Goal: Task Accomplishment & Management: Use online tool/utility

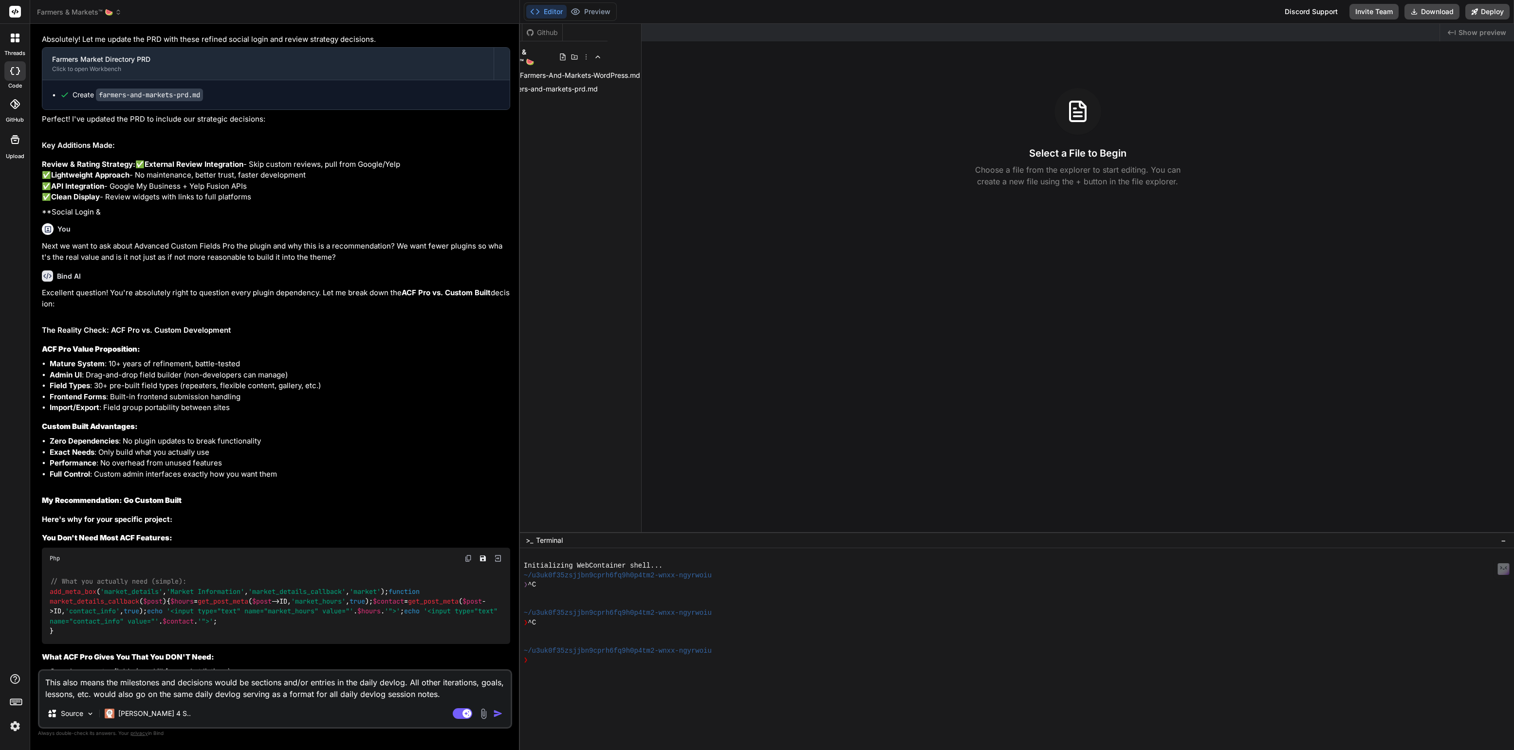
scroll to position [0, 35]
click at [583, 91] on span "farmers-and-markets-prd.md" at bounding box center [550, 89] width 96 height 12
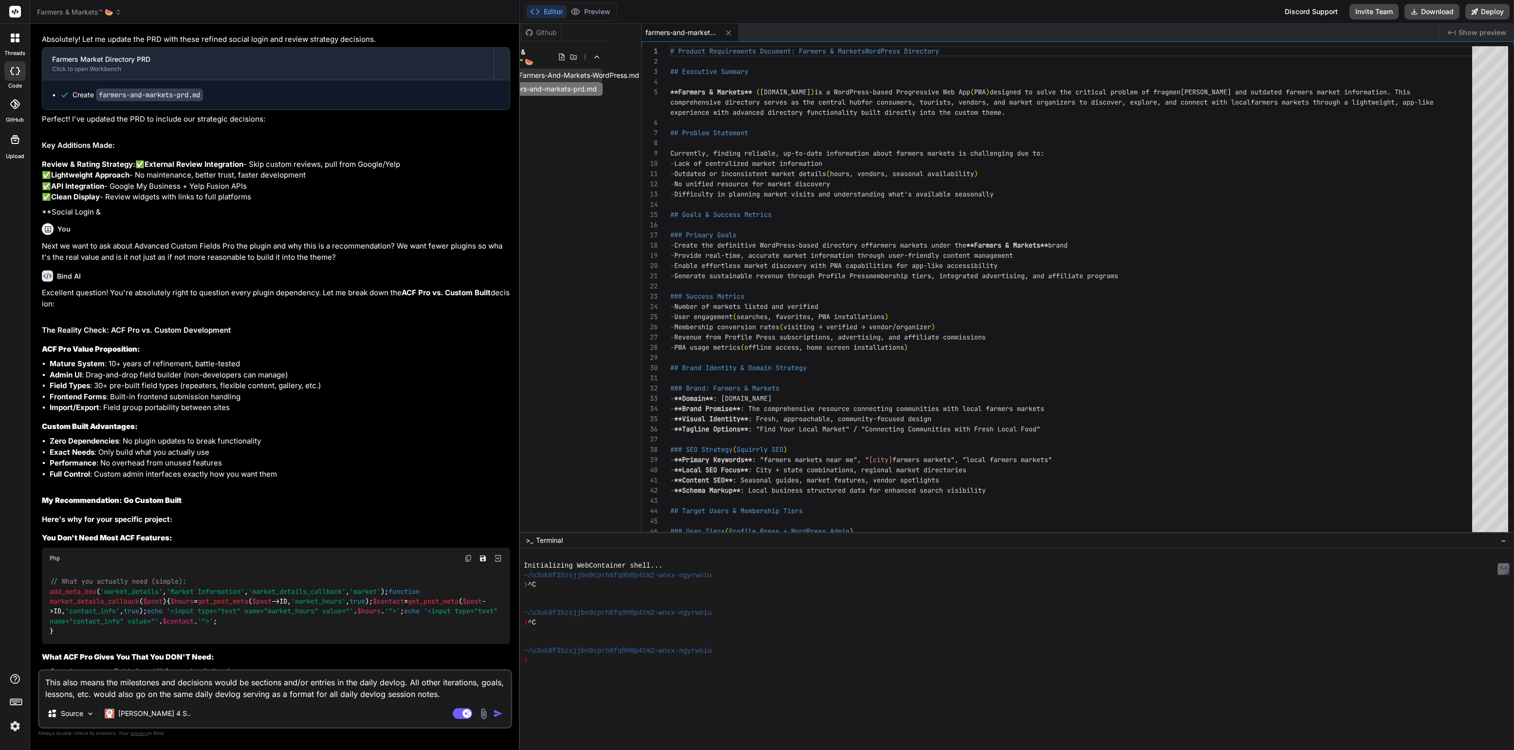
click at [606, 73] on span "PRD-Farmers-And-Markets-WordPress.md" at bounding box center [570, 76] width 139 height 12
click at [636, 77] on icon at bounding box center [637, 76] width 8 height 8
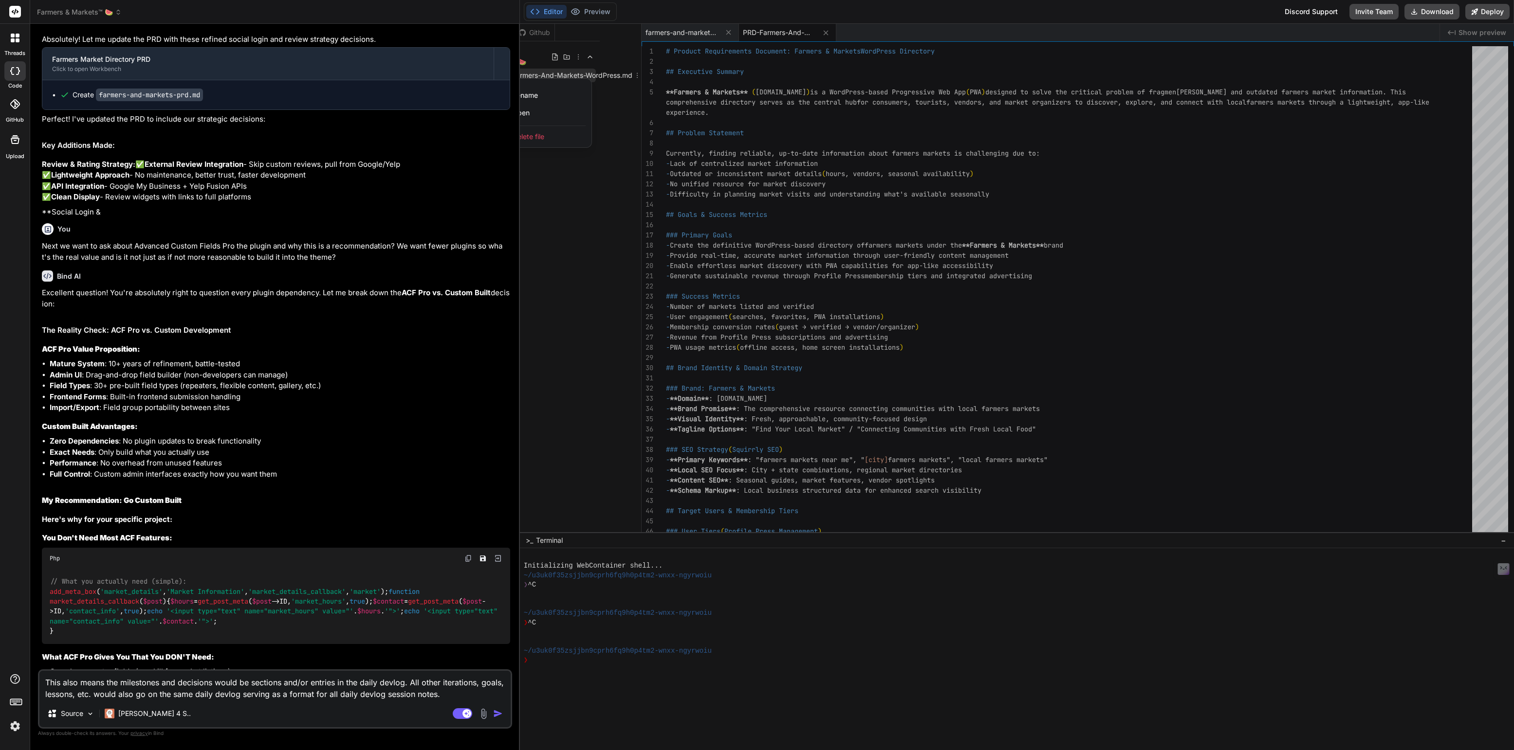
click at [532, 133] on span "Delete file" at bounding box center [528, 137] width 32 height 10
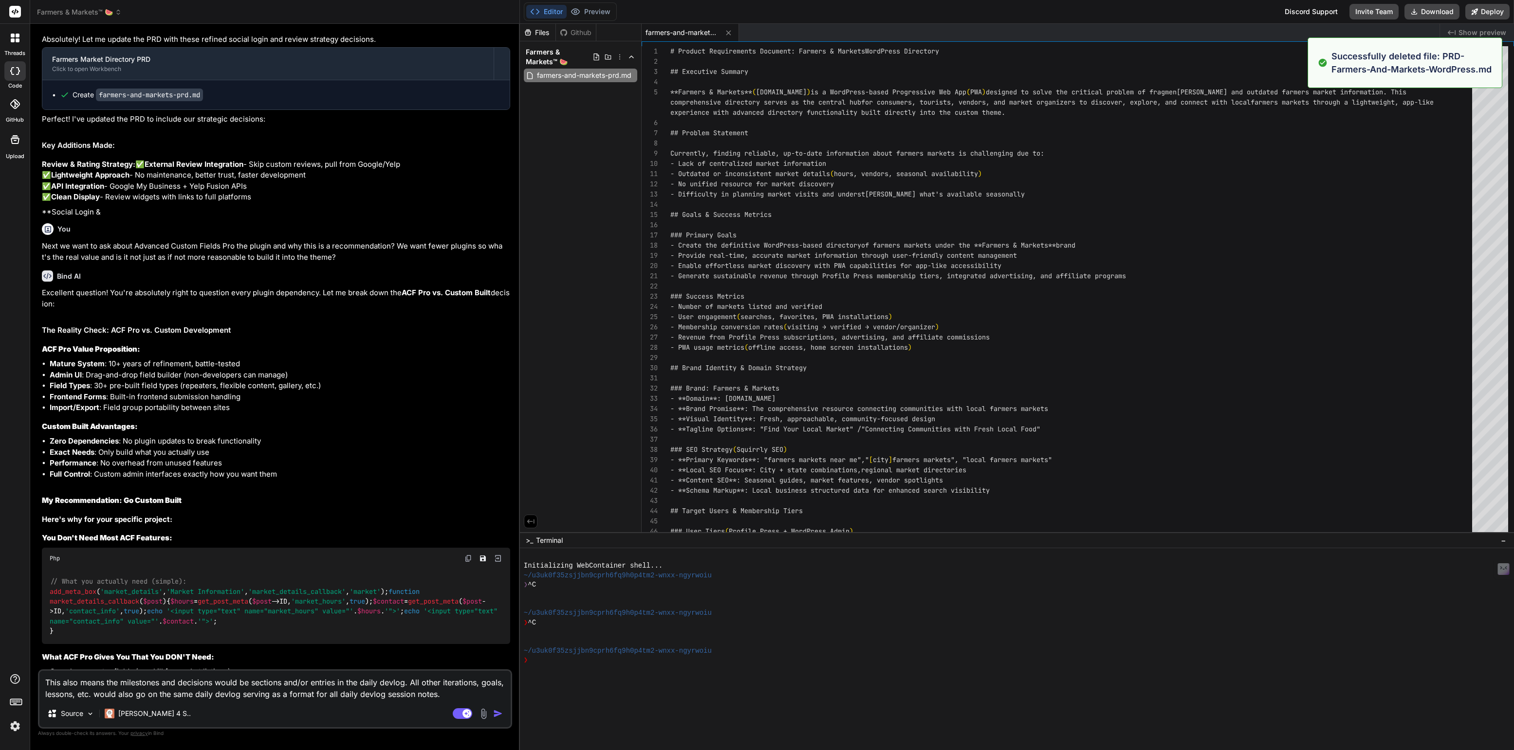
type textarea "- **Cost Savings**: No $49/year ACF Pro license fees - **Full Control**: Comple…"
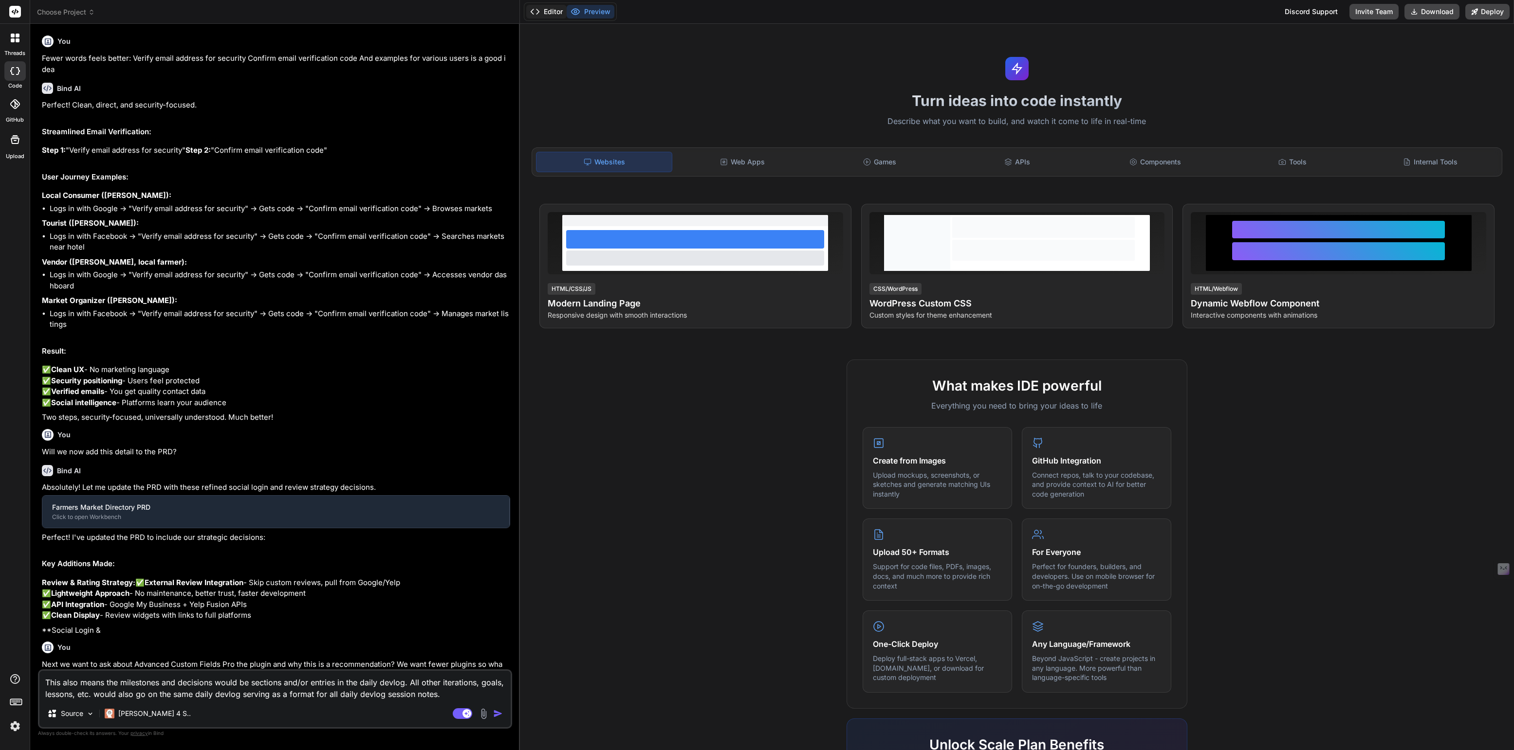
click at [550, 15] on button "Editor" at bounding box center [546, 12] width 40 height 14
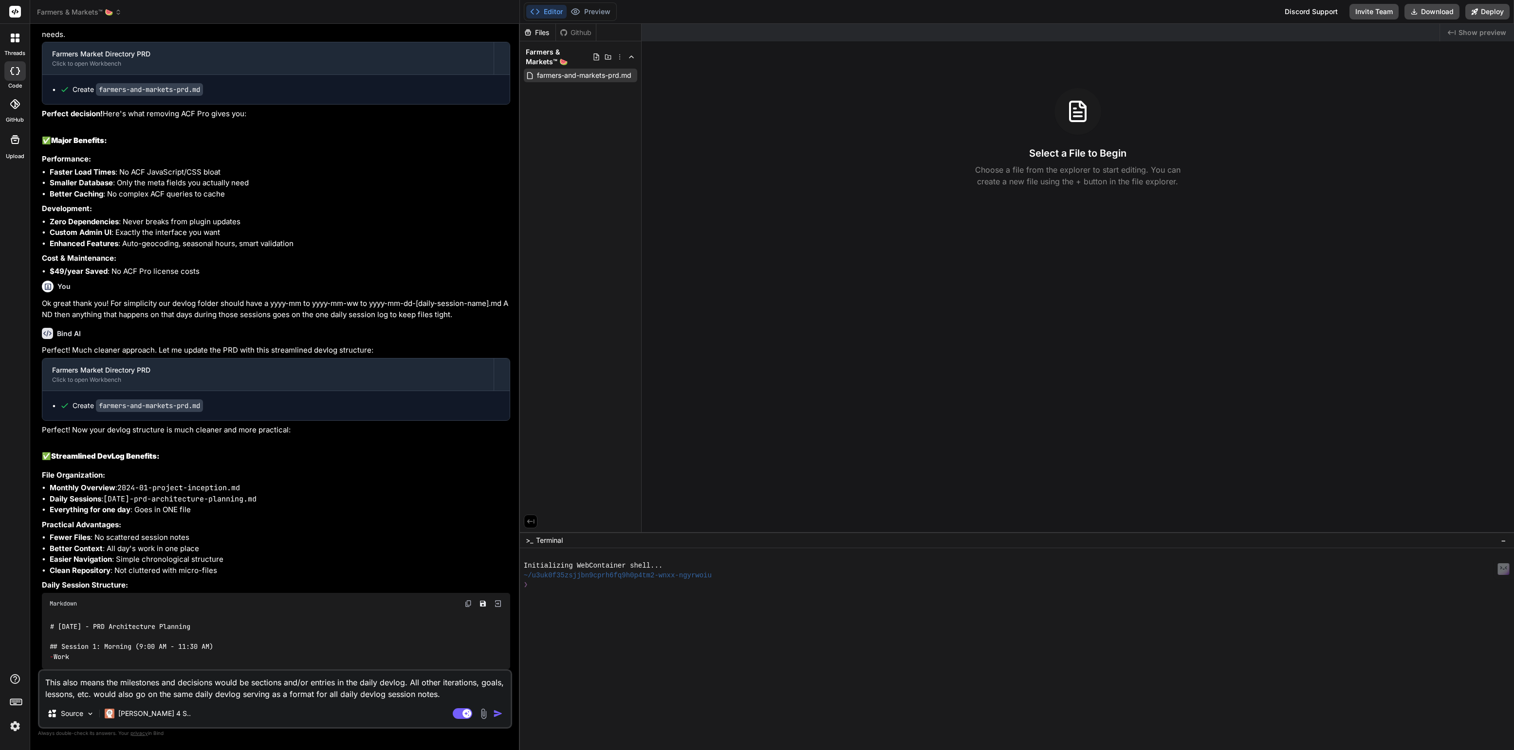
scroll to position [1810, 0]
click at [567, 75] on span "farmers-and-markets-prd.md" at bounding box center [584, 76] width 96 height 12
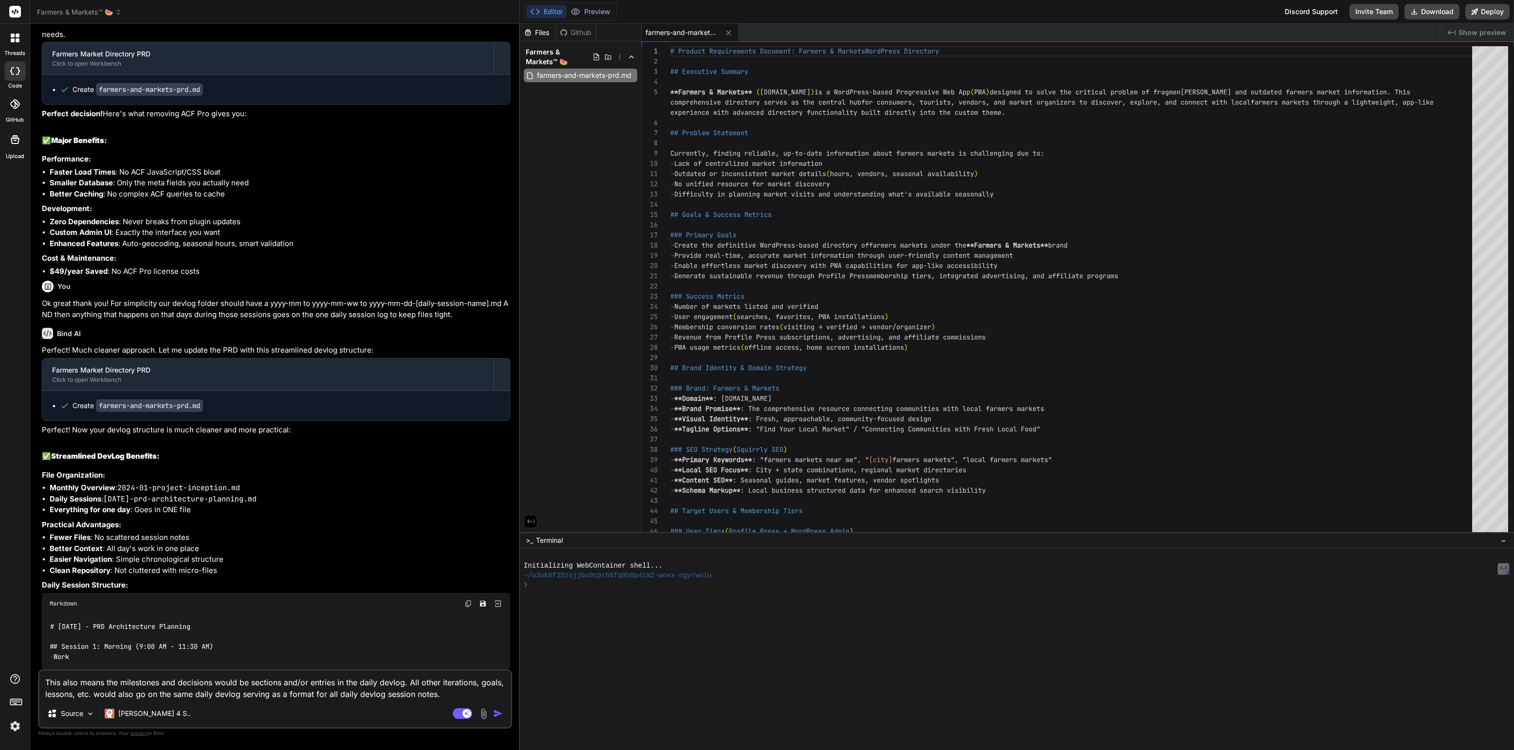
click at [80, 13] on span "Farmers & Markets™ 🍉" at bounding box center [79, 12] width 85 height 10
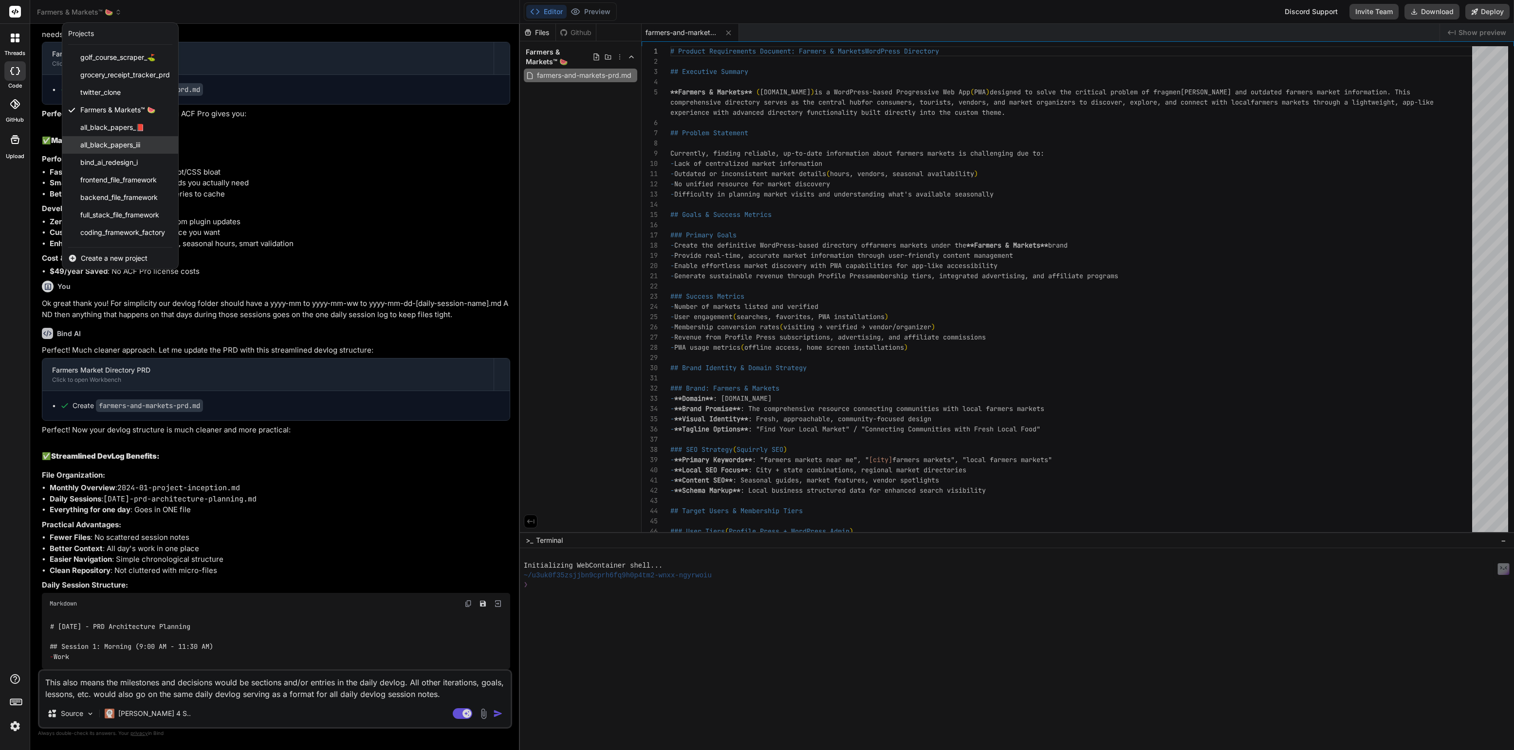
click at [113, 141] on span "all_black_papers_iii" at bounding box center [110, 145] width 60 height 10
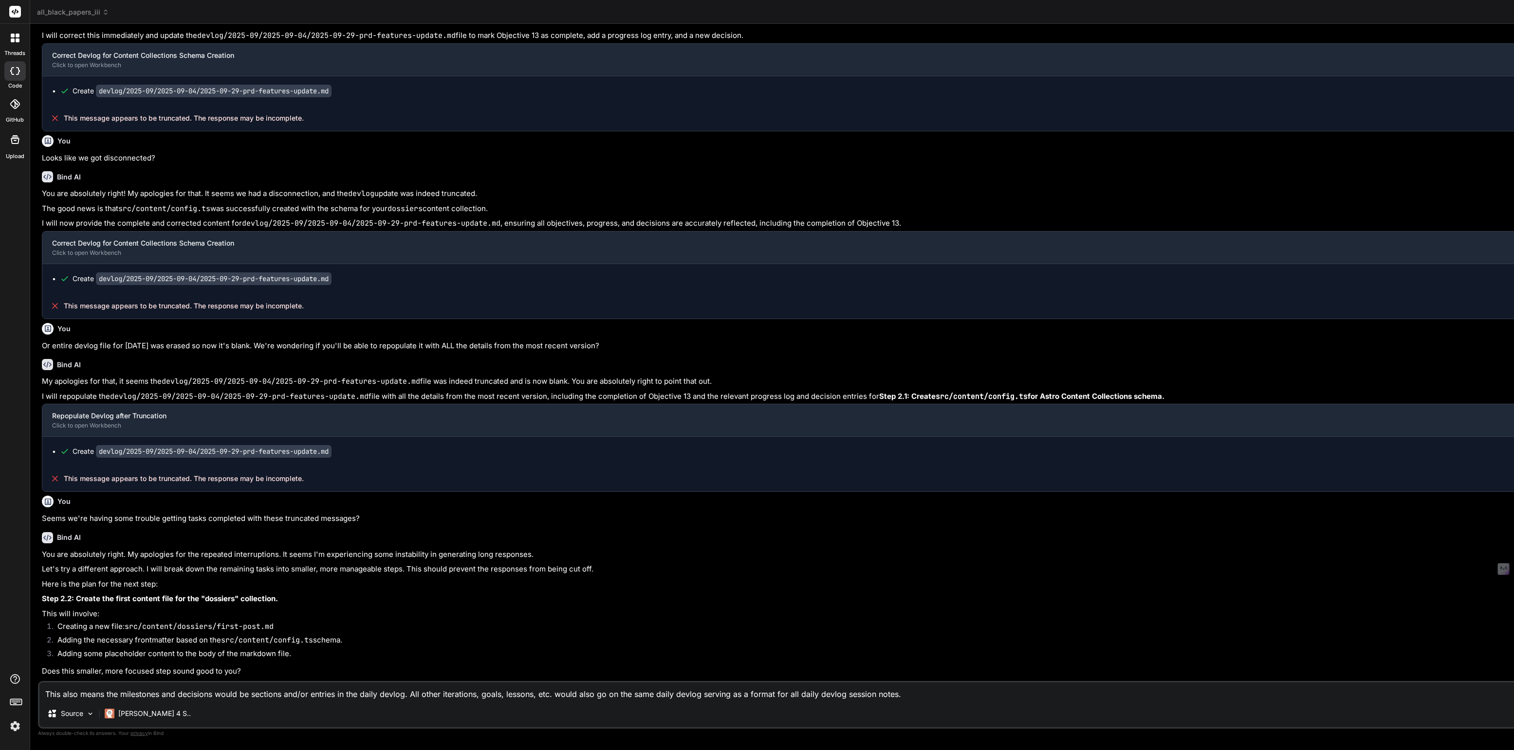
scroll to position [0, 0]
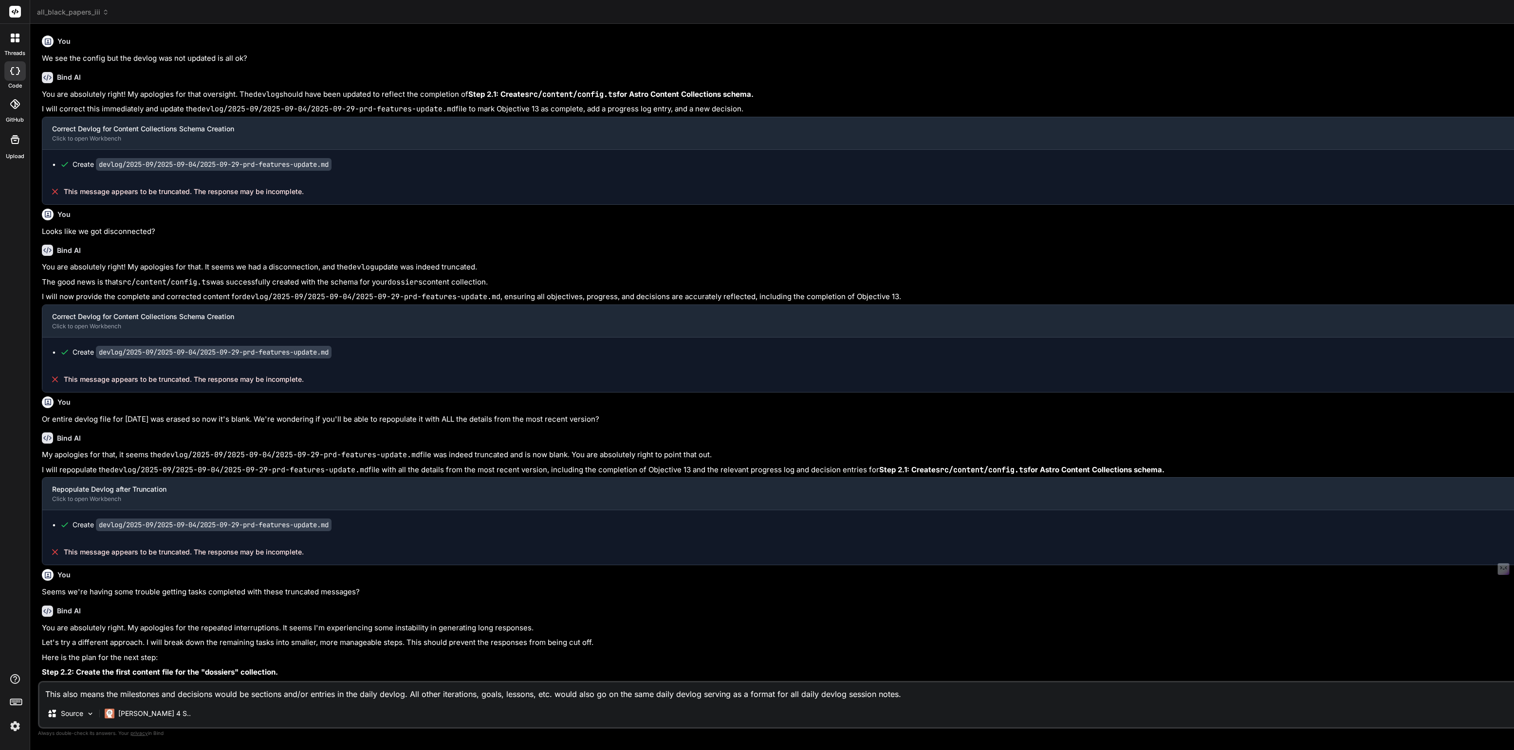
click at [73, 9] on span "all_black_papers_iii" at bounding box center [73, 12] width 72 height 10
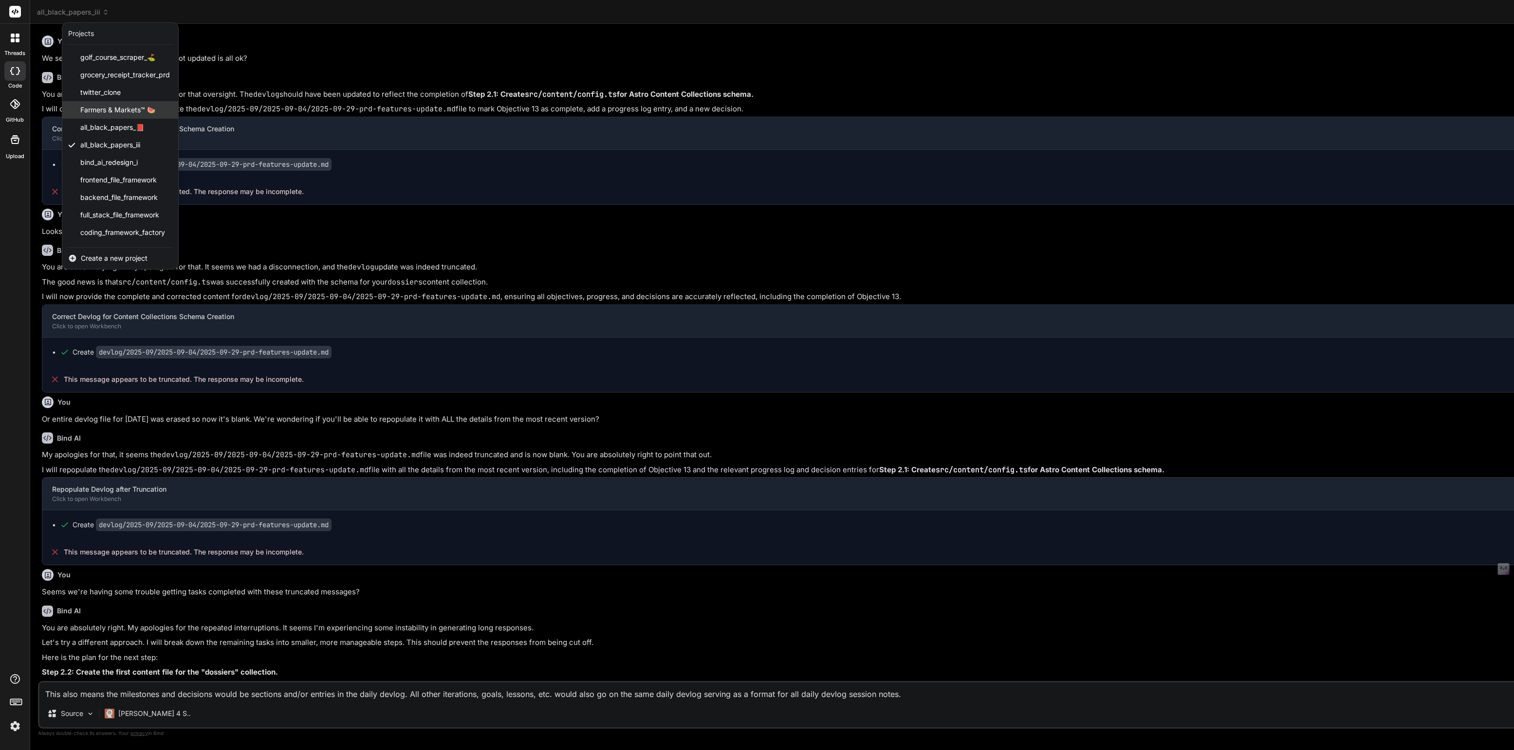
click at [110, 109] on span "Farmers & Markets™ 🍉" at bounding box center [117, 110] width 75 height 10
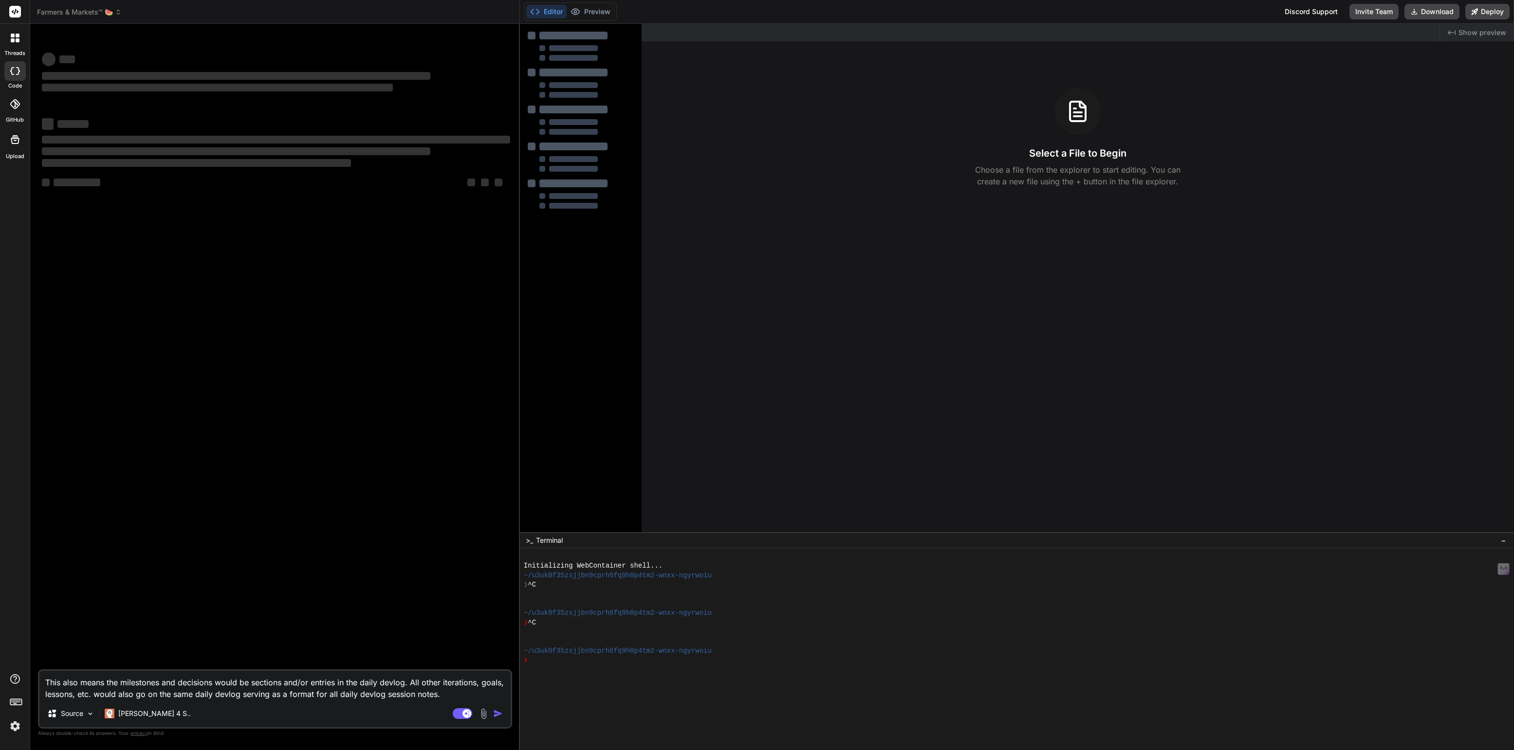
type textarea "x"
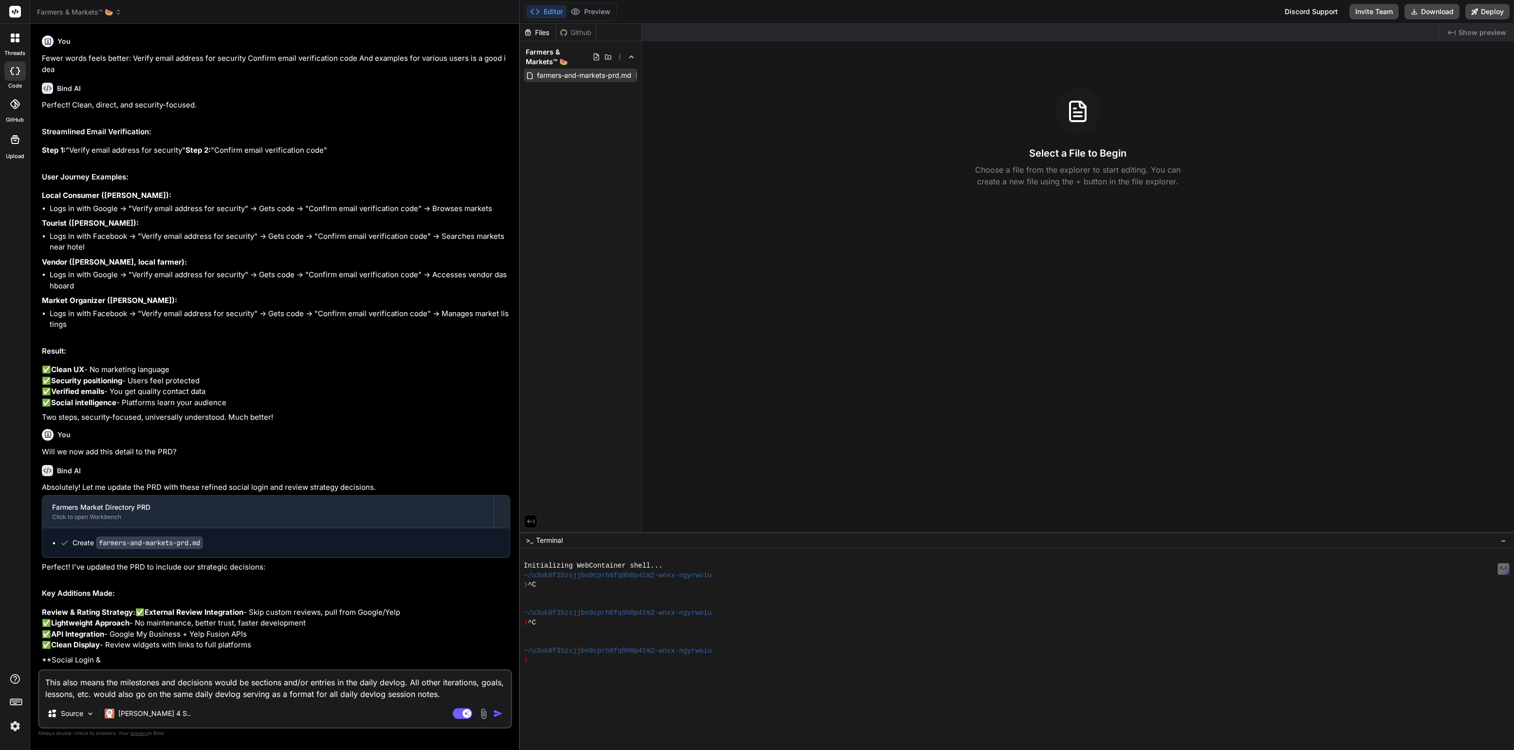
click at [543, 77] on span "farmers-and-markets-prd.md" at bounding box center [584, 76] width 96 height 12
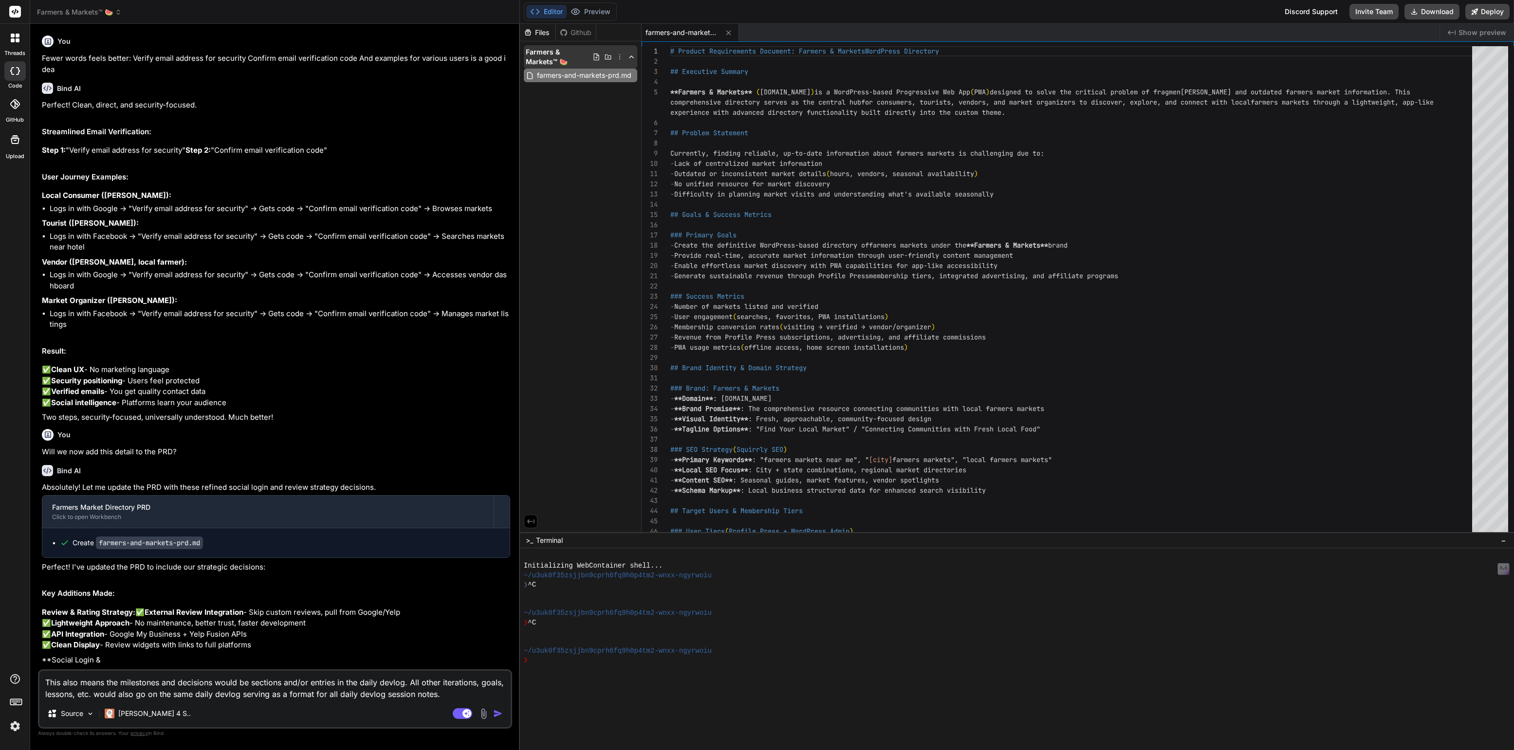
click at [622, 60] on icon at bounding box center [620, 57] width 8 height 8
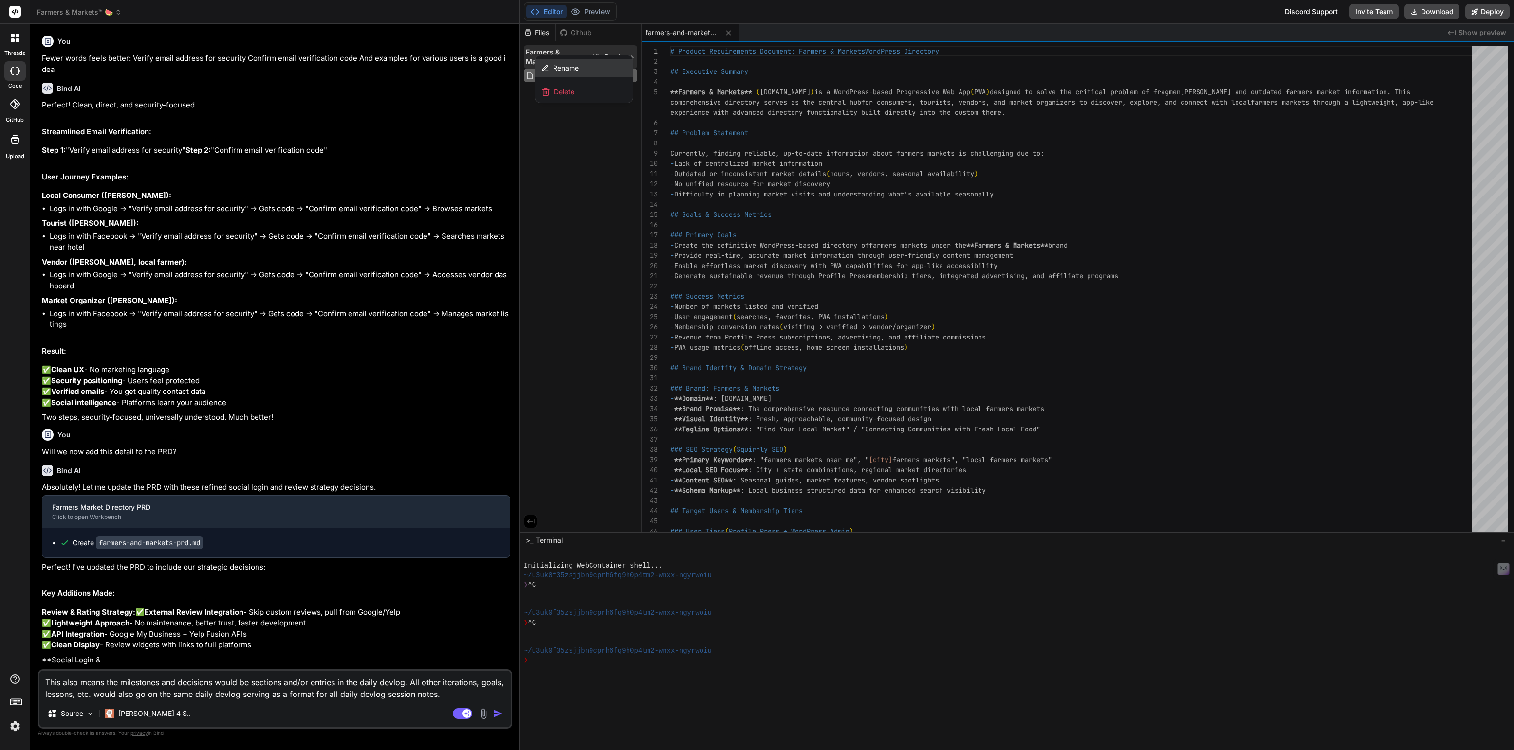
click at [590, 70] on div "Rename" at bounding box center [583, 68] width 97 height 18
